Goal: Task Accomplishment & Management: Use online tool/utility

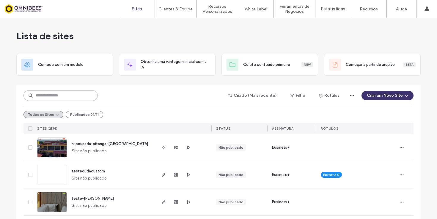
click at [74, 94] on input at bounding box center [60, 95] width 74 height 11
paste input "********"
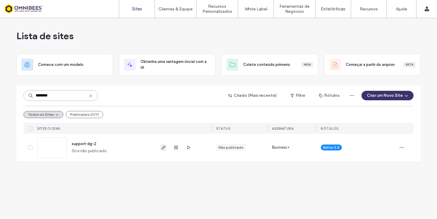
type input "********"
click at [161, 148] on icon "button" at bounding box center [163, 147] width 5 height 5
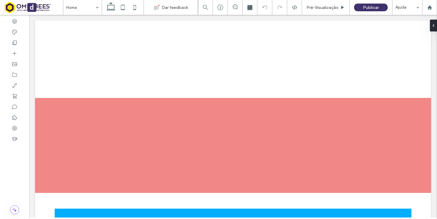
click at [35, 8] on button "d" at bounding box center [31, 7] width 9 height 9
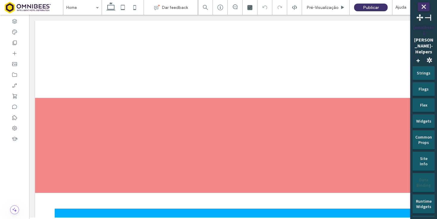
scroll to position [189, 0]
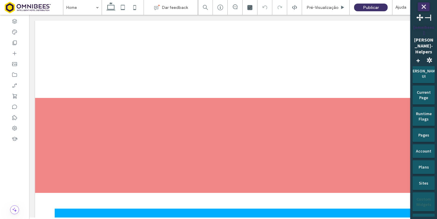
click at [424, 193] on div "Custom Widgets" at bounding box center [424, 200] width 14 height 15
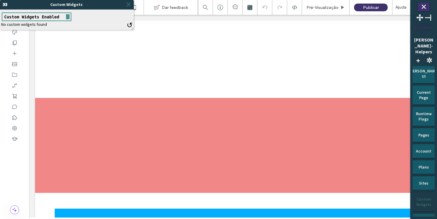
click at [128, 5] on span "⤬" at bounding box center [128, 4] width 6 height 7
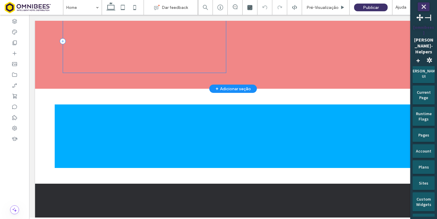
scroll to position [108, 0]
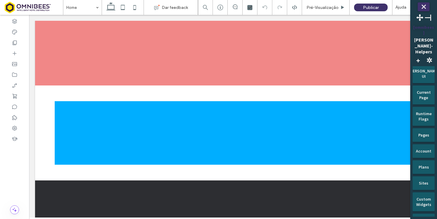
click at [11, 15] on div at bounding box center [14, 117] width 29 height 204
click at [12, 22] on icon at bounding box center [15, 21] width 6 height 6
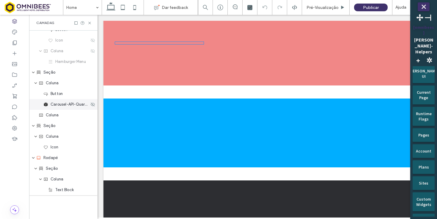
click at [70, 106] on span "Carousel-API-Quartos" at bounding box center [70, 105] width 39 height 6
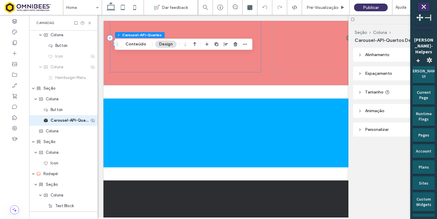
scroll to position [39, 0]
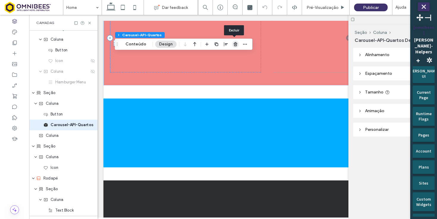
click at [236, 44] on use "button" at bounding box center [236, 44] width 4 height 4
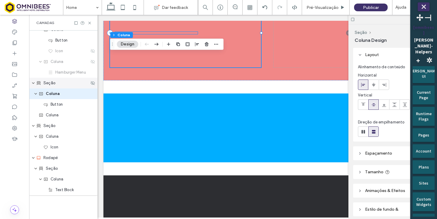
scroll to position [0, 0]
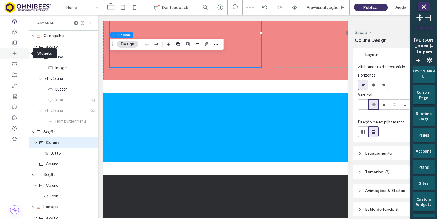
click at [17, 57] on div at bounding box center [14, 53] width 29 height 11
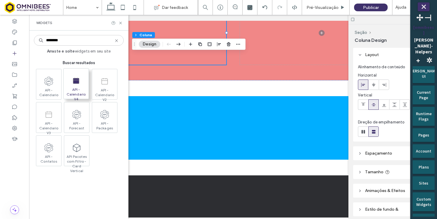
type input "********"
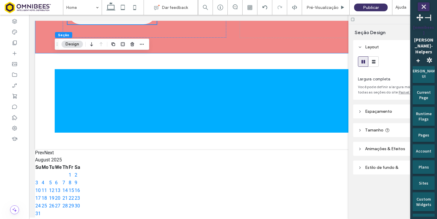
scroll to position [24, 0]
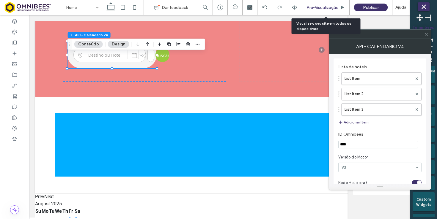
click at [322, 8] on span "Pré-Visualizaçāo" at bounding box center [322, 7] width 32 height 5
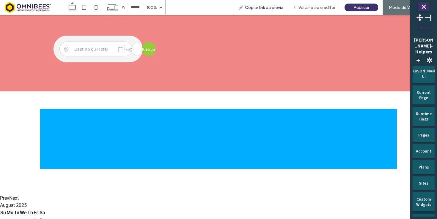
click at [259, 7] on span "Copiar link da prévia" at bounding box center [264, 7] width 38 height 5
